Goal: Unclear

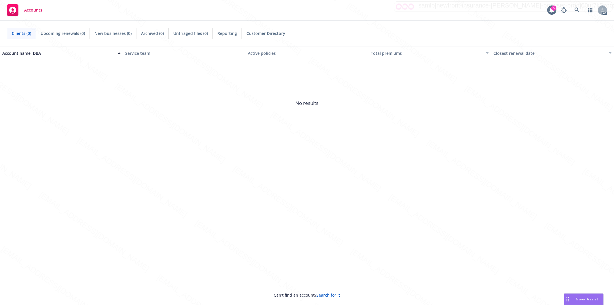
click at [396, 61] on span "No results" at bounding box center [307, 103] width 614 height 86
